Goal: Find contact information: Find contact information

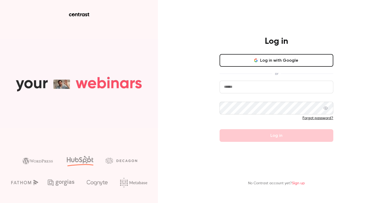
click at [247, 84] on input "email" at bounding box center [276, 86] width 114 height 13
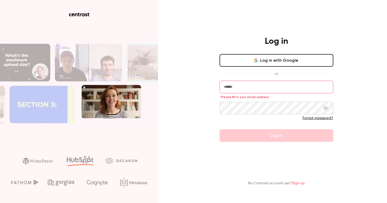
type input "**********"
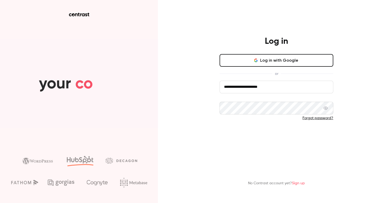
click at [281, 130] on button "Log in" at bounding box center [276, 135] width 114 height 13
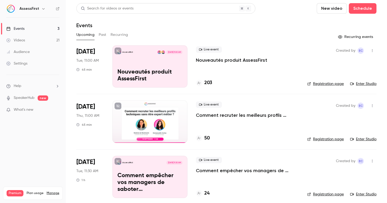
click at [33, 8] on h6 "AssessFirst" at bounding box center [29, 8] width 20 height 5
click at [41, 9] on icon "button" at bounding box center [43, 9] width 4 height 4
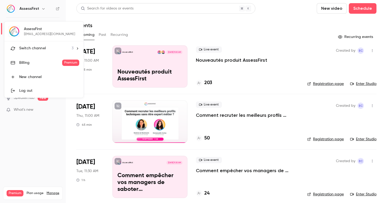
click at [40, 51] on span "Switch channel" at bounding box center [32, 49] width 27 height 6
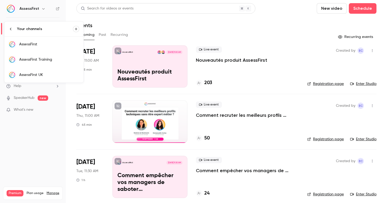
click at [46, 62] on div "AssessFirst Training" at bounding box center [49, 59] width 60 height 5
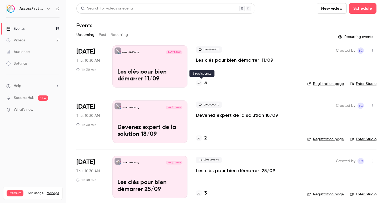
click at [201, 82] on div at bounding box center [199, 83] width 6 height 6
click at [205, 83] on h4 "3" at bounding box center [205, 82] width 3 height 7
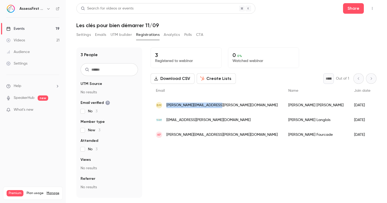
drag, startPoint x: 220, startPoint y: 105, endPoint x: 166, endPoint y: 105, distance: 53.4
click at [166, 105] on div "BM [PERSON_NAME][EMAIL_ADDRESS][PERSON_NAME][DOMAIN_NAME]" at bounding box center [216, 105] width 132 height 15
copy span "[PERSON_NAME][EMAIL_ADDRESS][PERSON_NAME][DOMAIN_NAME]"
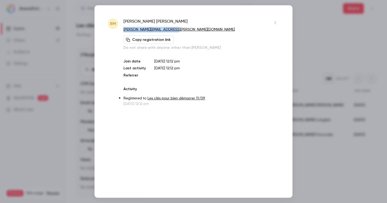
drag, startPoint x: 182, startPoint y: 29, endPoint x: 123, endPoint y: 29, distance: 58.7
click at [123, 29] on p "[PERSON_NAME][EMAIL_ADDRESS][PERSON_NAME][DOMAIN_NAME]" at bounding box center [201, 30] width 156 height 6
copy link "[PERSON_NAME][EMAIL_ADDRESS][PERSON_NAME][DOMAIN_NAME]"
click at [297, 13] on div at bounding box center [193, 101] width 387 height 203
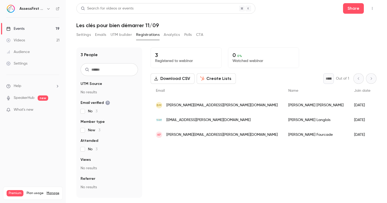
click at [205, 120] on span "[EMAIL_ADDRESS][PERSON_NAME][DOMAIN_NAME]" at bounding box center [208, 120] width 84 height 6
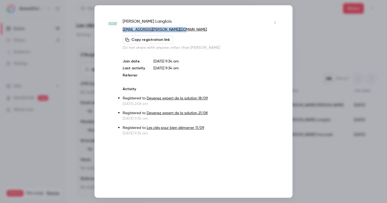
drag, startPoint x: 181, startPoint y: 28, endPoint x: 121, endPoint y: 26, distance: 59.5
click at [121, 26] on div "[PERSON_NAME] [PERSON_NAME][EMAIL_ADDRESS][PERSON_NAME][DOMAIN_NAME] Copy regis…" at bounding box center [194, 76] width 172 height 117
copy div "[EMAIL_ADDRESS][PERSON_NAME][DOMAIN_NAME]"
click at [321, 67] on div at bounding box center [193, 101] width 387 height 203
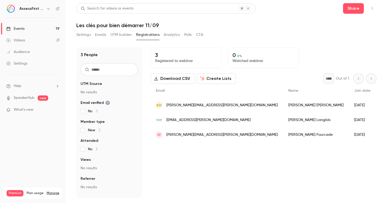
click at [223, 135] on div "KF [EMAIL_ADDRESS][PERSON_NAME][DOMAIN_NAME]" at bounding box center [216, 134] width 132 height 15
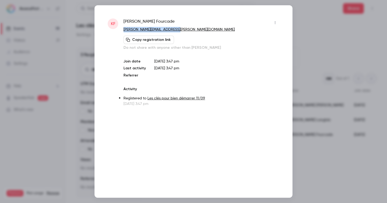
drag, startPoint x: 176, startPoint y: 31, endPoint x: 123, endPoint y: 31, distance: 52.3
click at [123, 31] on p "[PERSON_NAME][EMAIL_ADDRESS][PERSON_NAME][DOMAIN_NAME]" at bounding box center [201, 30] width 156 height 6
copy link "[PERSON_NAME][EMAIL_ADDRESS][PERSON_NAME][DOMAIN_NAME]"
